Goal: Transaction & Acquisition: Purchase product/service

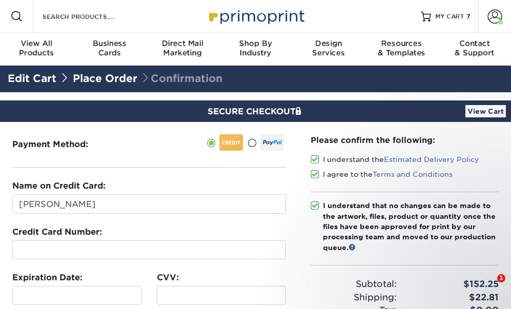
select select "6"
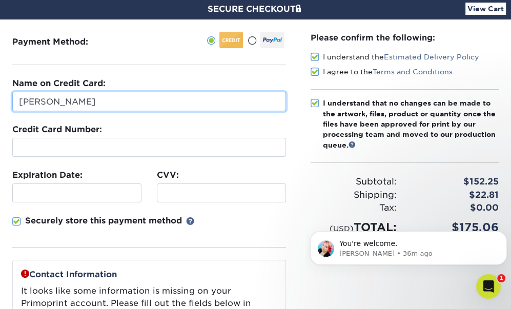
drag, startPoint x: 99, startPoint y: 100, endPoint x: -4, endPoint y: 106, distance: 102.6
type input "[PERSON_NAME]"
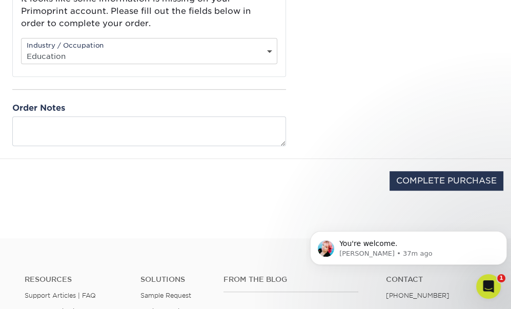
scroll to position [410, 0]
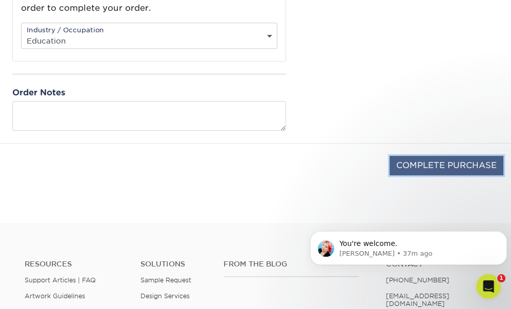
click at [437, 167] on input "COMPLETE PURCHASE" at bounding box center [446, 165] width 114 height 19
type input "PROCESSING, PLEASE WAIT..."
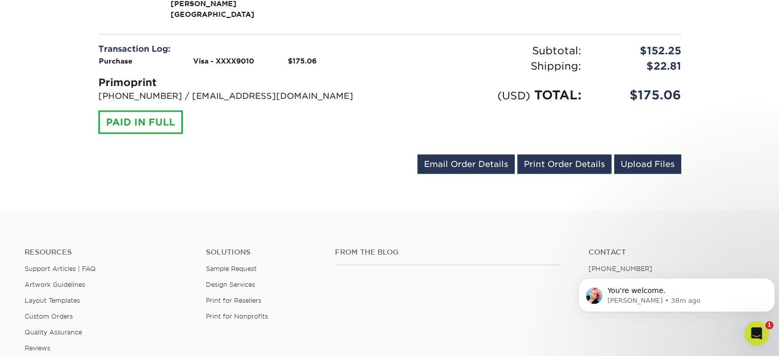
scroll to position [1982, 0]
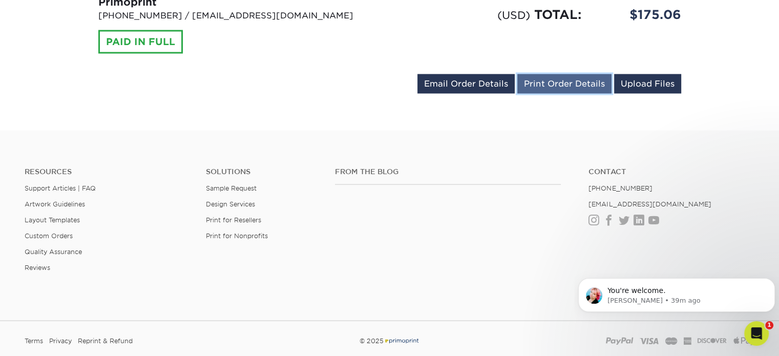
drag, startPoint x: 568, startPoint y: 5, endPoint x: 19, endPoint y: 57, distance: 551.4
click at [510, 74] on link "Print Order Details" at bounding box center [564, 83] width 94 height 19
